Goal: Information Seeking & Learning: Learn about a topic

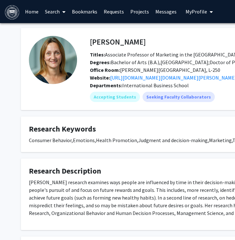
scroll to position [151, 56]
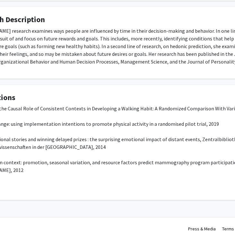
click at [57, 74] on fg-card "Research Description Professor Ebert's research examines ways people are influe…" at bounding box center [136, 42] width 343 height 71
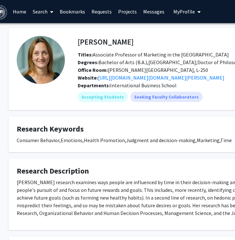
scroll to position [0, 12]
click at [39, 13] on link "Search" at bounding box center [42, 11] width 27 height 22
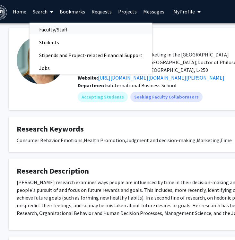
click at [45, 27] on span "Faculty/Staff" at bounding box center [52, 29] width 47 height 13
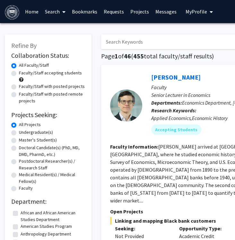
click at [43, 74] on label "Faculty/Staff accepting students" at bounding box center [50, 73] width 63 height 7
click at [23, 74] on input "Faculty/Staff accepting students" at bounding box center [21, 72] width 4 height 4
radio input "true"
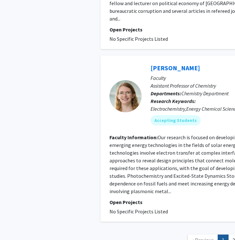
scroll to position [2003, 1]
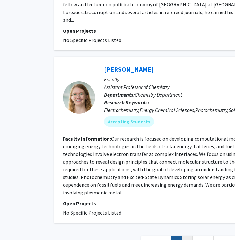
click at [186, 236] on link "2" at bounding box center [186, 241] width 11 height 11
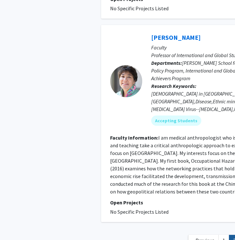
scroll to position [1530, 0]
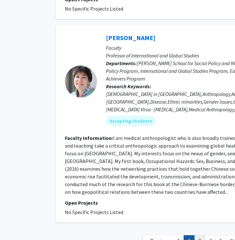
click at [200, 235] on link "3" at bounding box center [199, 240] width 11 height 11
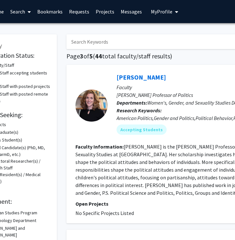
scroll to position [0, 39]
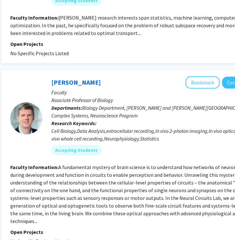
scroll to position [1393, 100]
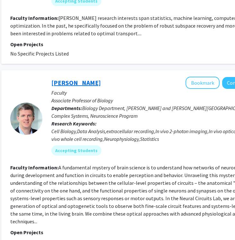
click at [101, 79] on link "Stephen Van Hooser" at bounding box center [75, 83] width 49 height 8
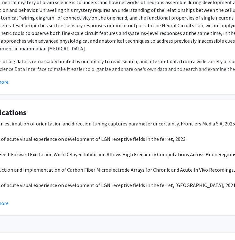
scroll to position [203, 67]
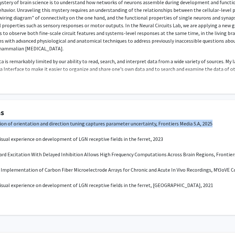
drag, startPoint x: 29, startPoint y: 109, endPoint x: 204, endPoint y: 108, distance: 175.3
click at [204, 120] on p "Bayesian estimation of orientation and direction tuning captures parameter unce…" at bounding box center [125, 189] width 327 height 138
copy span "Bayesian estimation of orientation and direction tuning captures parameter unce…"
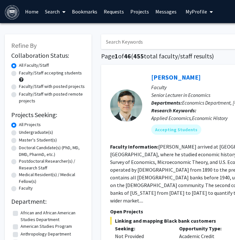
click at [135, 40] on input "Search Keywords" at bounding box center [227, 41] width 252 height 15
type input "van hooser"
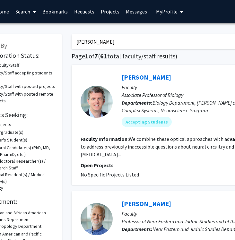
scroll to position [0, 32]
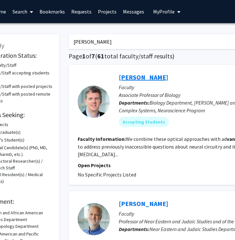
click at [155, 77] on link "Stephen Van Hooser" at bounding box center [143, 77] width 49 height 8
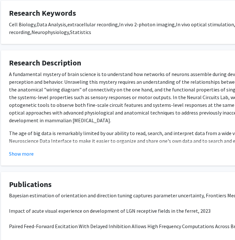
scroll to position [134, 20]
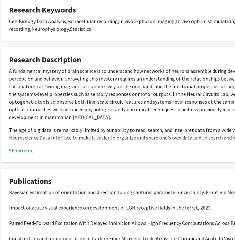
click at [19, 146] on button "Show more" at bounding box center [21, 150] width 25 height 8
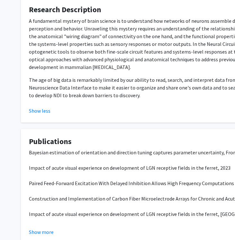
scroll to position [185, 0]
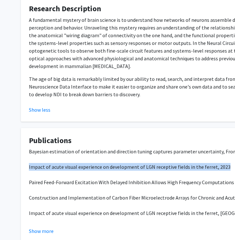
drag, startPoint x: 29, startPoint y: 152, endPoint x: 222, endPoint y: 151, distance: 193.0
click at [222, 163] on span "Impact of acute visual experience on development of LGN receptive fields in the…" at bounding box center [129, 166] width 201 height 6
copy span "Impact of acute visual experience on development of LGN receptive fields in the…"
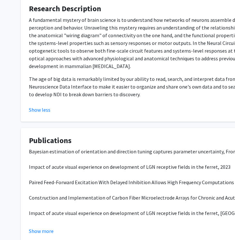
click at [154, 136] on h4 "Publications" at bounding box center [192, 140] width 327 height 9
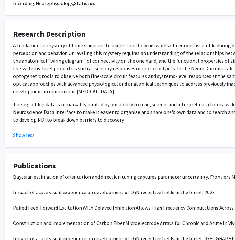
scroll to position [159, 16]
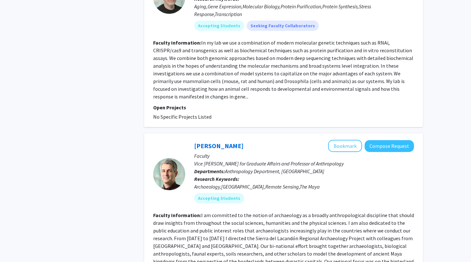
scroll to position [1238, 0]
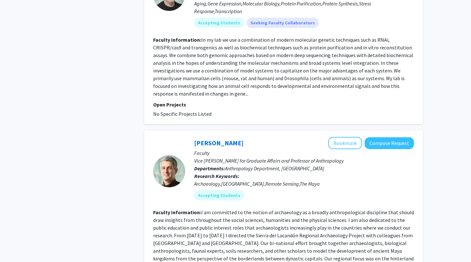
click at [182, 166] on div at bounding box center [169, 171] width 32 height 68
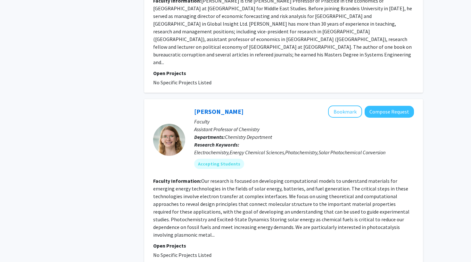
scroll to position [1962, 0]
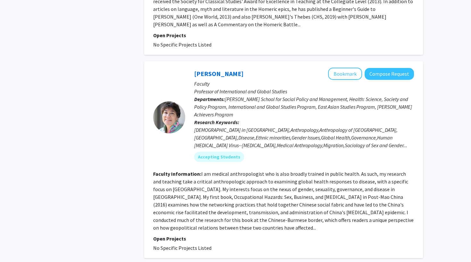
scroll to position [1496, 0]
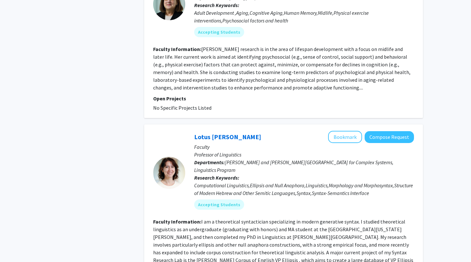
scroll to position [1465, 0]
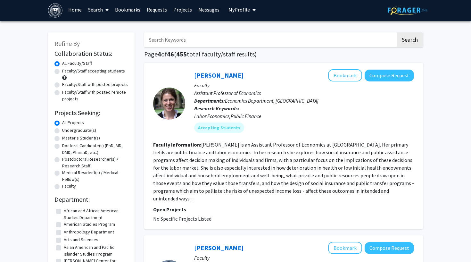
scroll to position [3, 0]
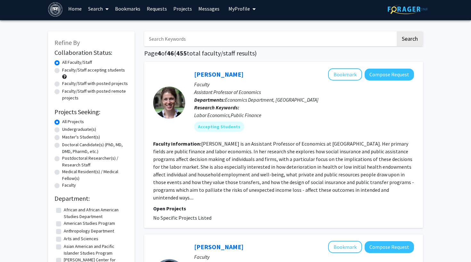
click at [118, 71] on label "Faculty/Staff accepting students" at bounding box center [93, 70] width 63 height 7
click at [66, 71] on input "Faculty/Staff accepting students" at bounding box center [64, 69] width 4 height 4
radio input "true"
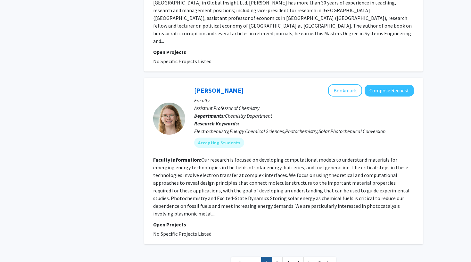
scroll to position [1980, 0]
click at [234, 239] on link "3" at bounding box center [287, 262] width 11 height 11
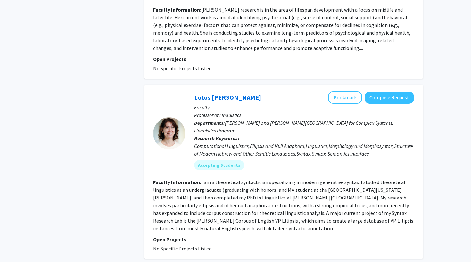
scroll to position [1500, 0]
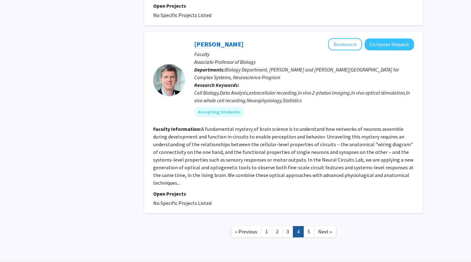
scroll to position [1431, 0]
click at [234, 226] on link "5" at bounding box center [309, 231] width 11 height 11
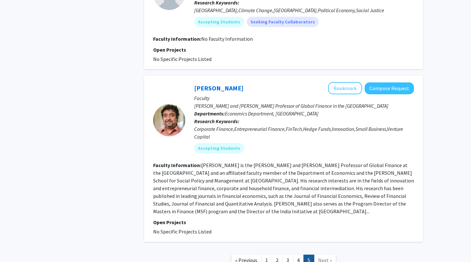
scroll to position [403, 0]
